Goal: Information Seeking & Learning: Learn about a topic

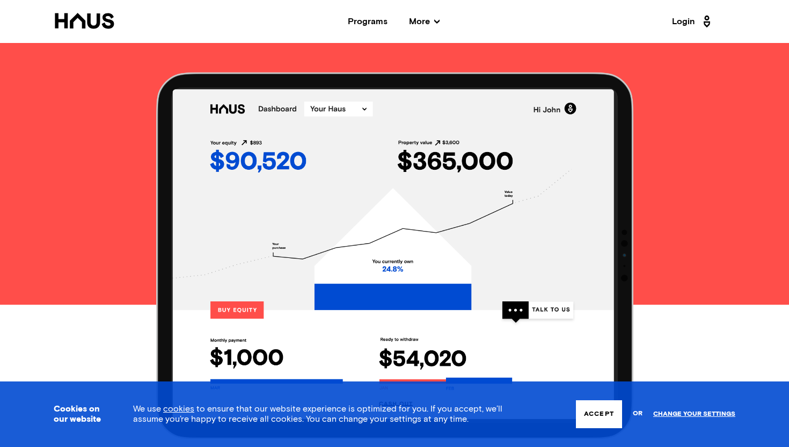
scroll to position [1032, 0]
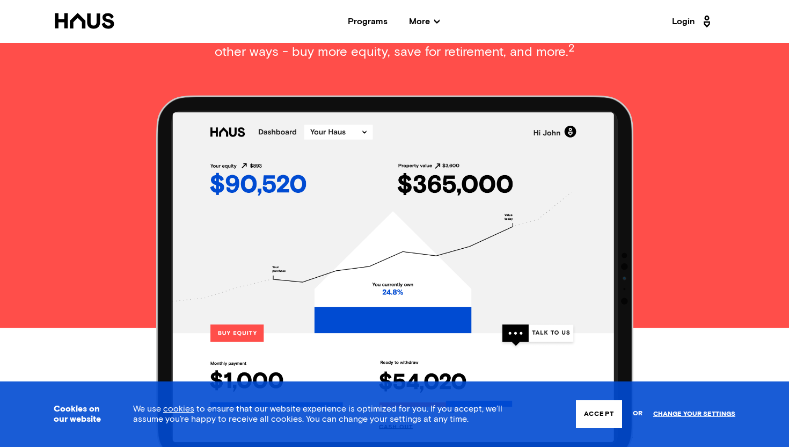
click at [686, 23] on link "Login" at bounding box center [693, 21] width 42 height 17
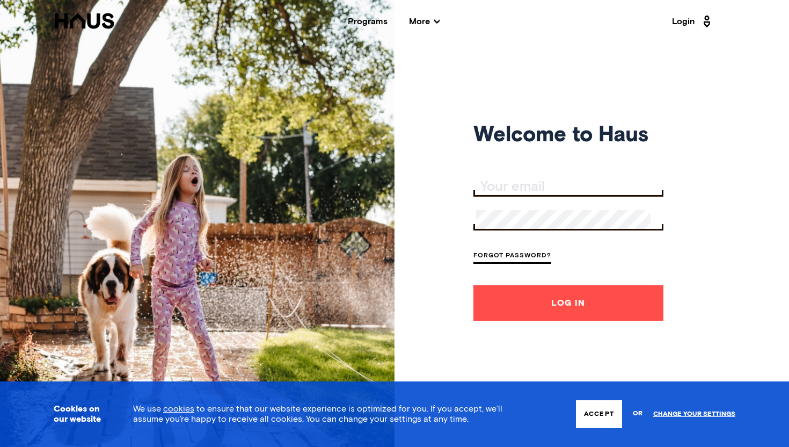
click at [504, 179] on input "Your email" at bounding box center [569, 186] width 187 height 15
click at [353, 24] on div "Programs" at bounding box center [368, 21] width 40 height 9
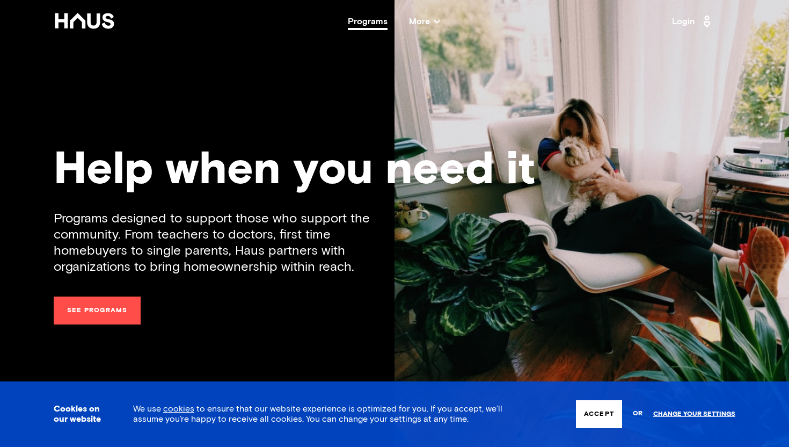
click at [423, 20] on span "More" at bounding box center [424, 21] width 31 height 9
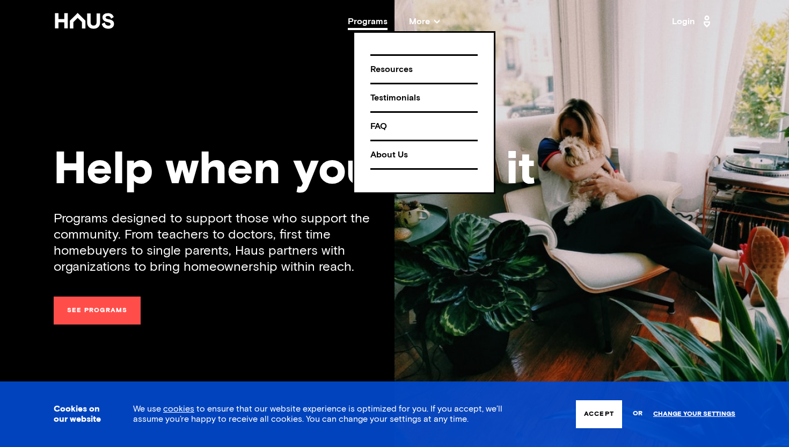
click at [384, 122] on div "FAQ" at bounding box center [423, 126] width 107 height 19
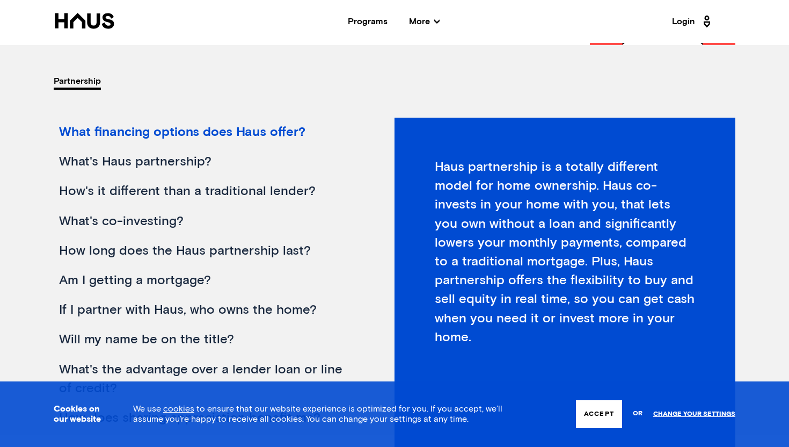
scroll to position [128, 0]
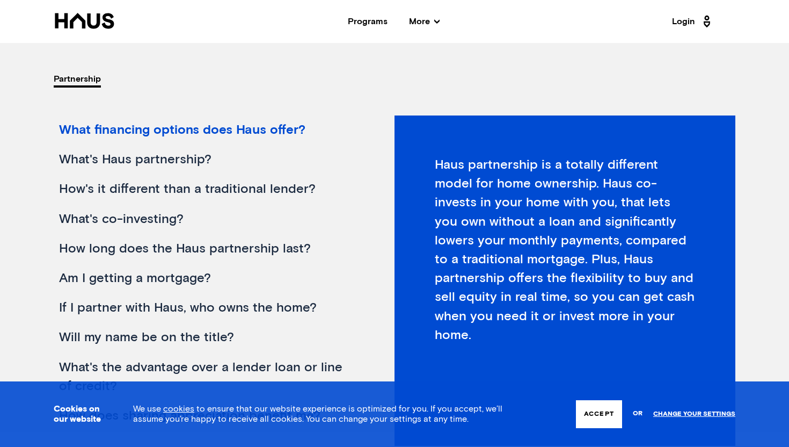
click at [118, 160] on div "What's Haus partnership?" at bounding box center [207, 160] width 307 height 30
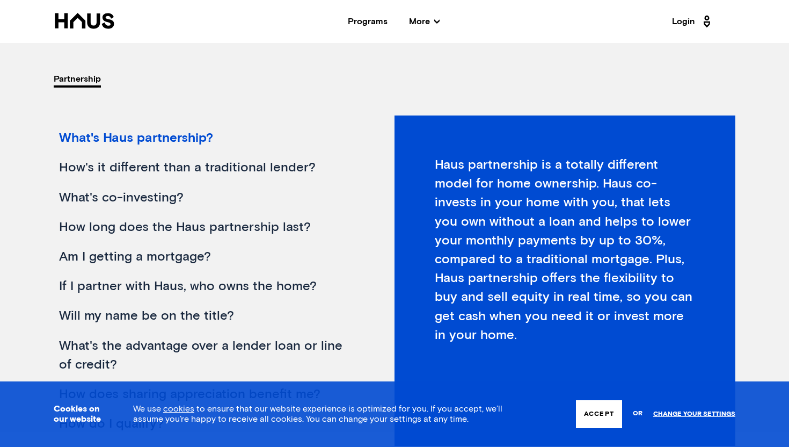
scroll to position [25, 0]
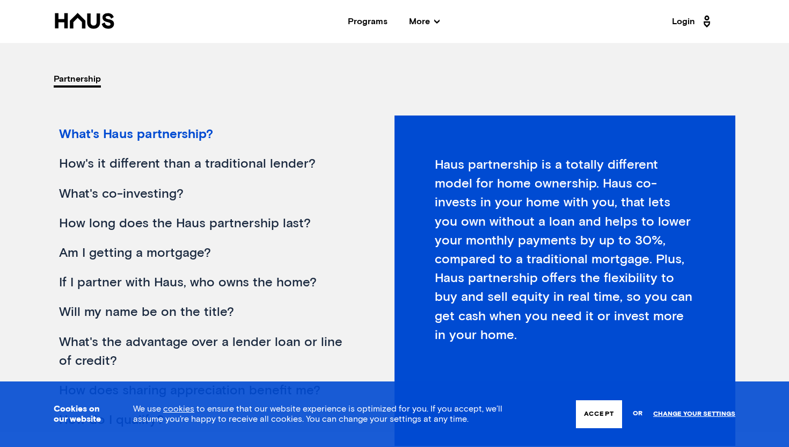
click at [240, 170] on div "How's it different than a traditional lender?" at bounding box center [207, 164] width 307 height 30
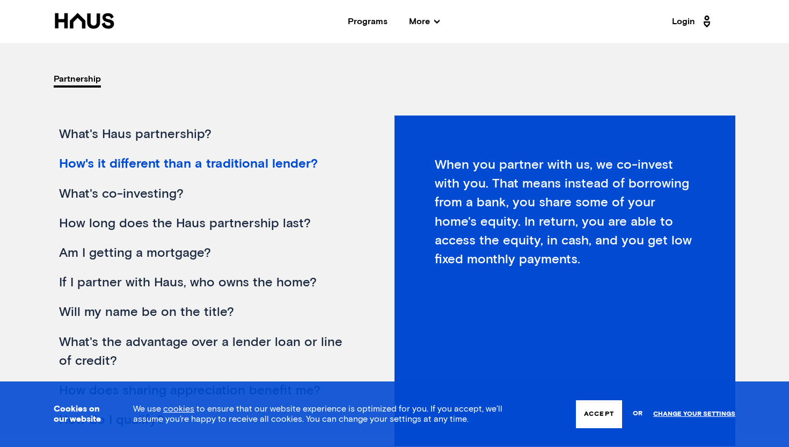
click at [128, 189] on div "What's co-investing?" at bounding box center [207, 194] width 307 height 30
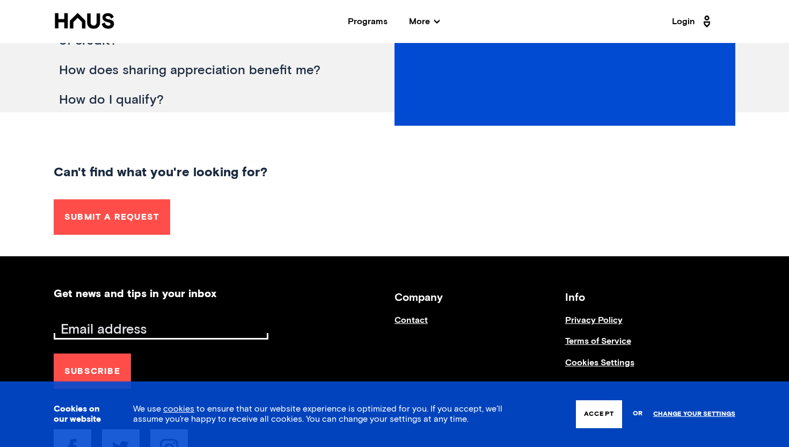
scroll to position [453, 0]
